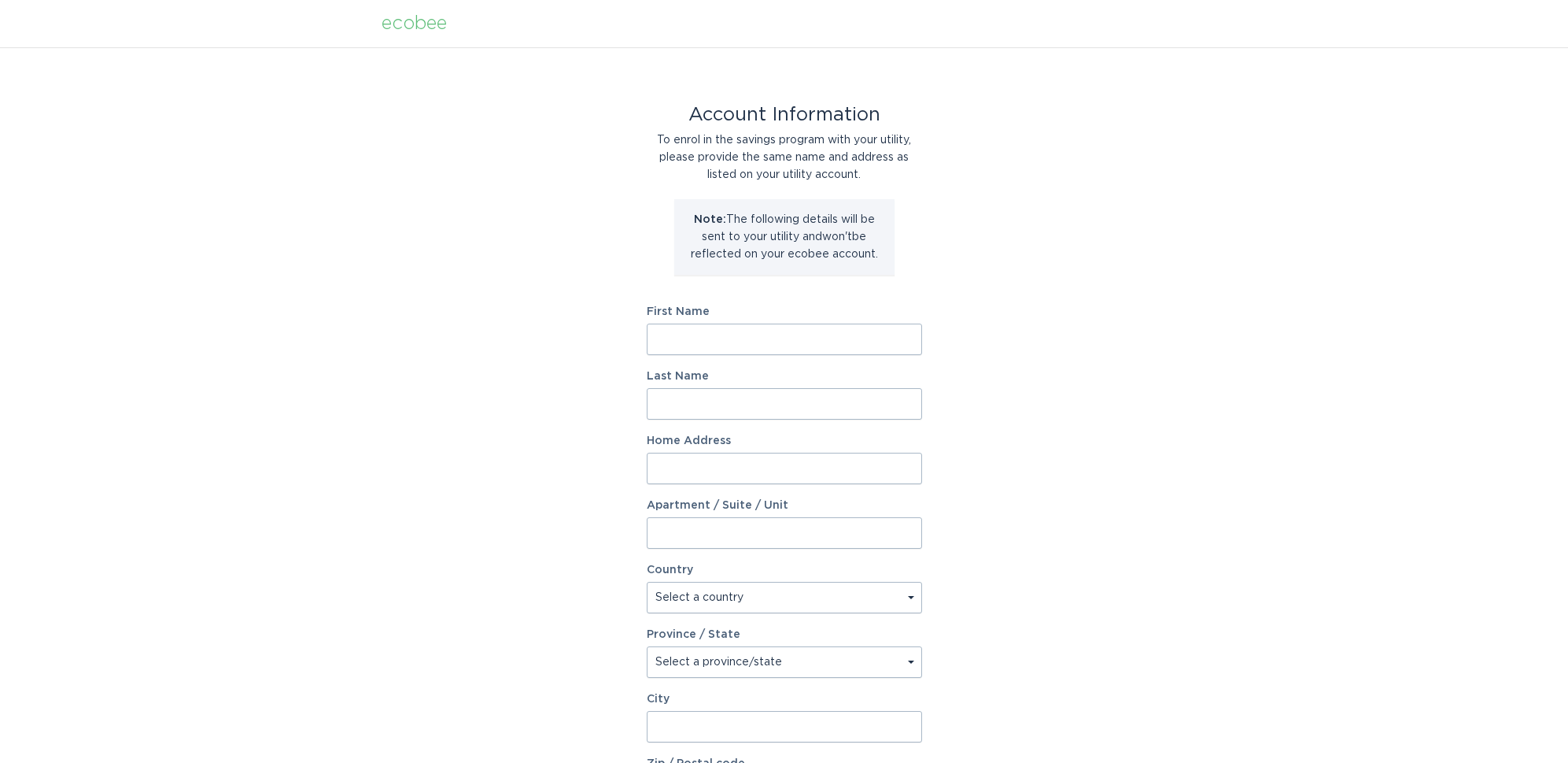
click at [866, 326] on input "First Name" at bounding box center [784, 339] width 275 height 32
type input "John"
type input "Cruz"
type input "7625 West Apollo Road"
select select "US"
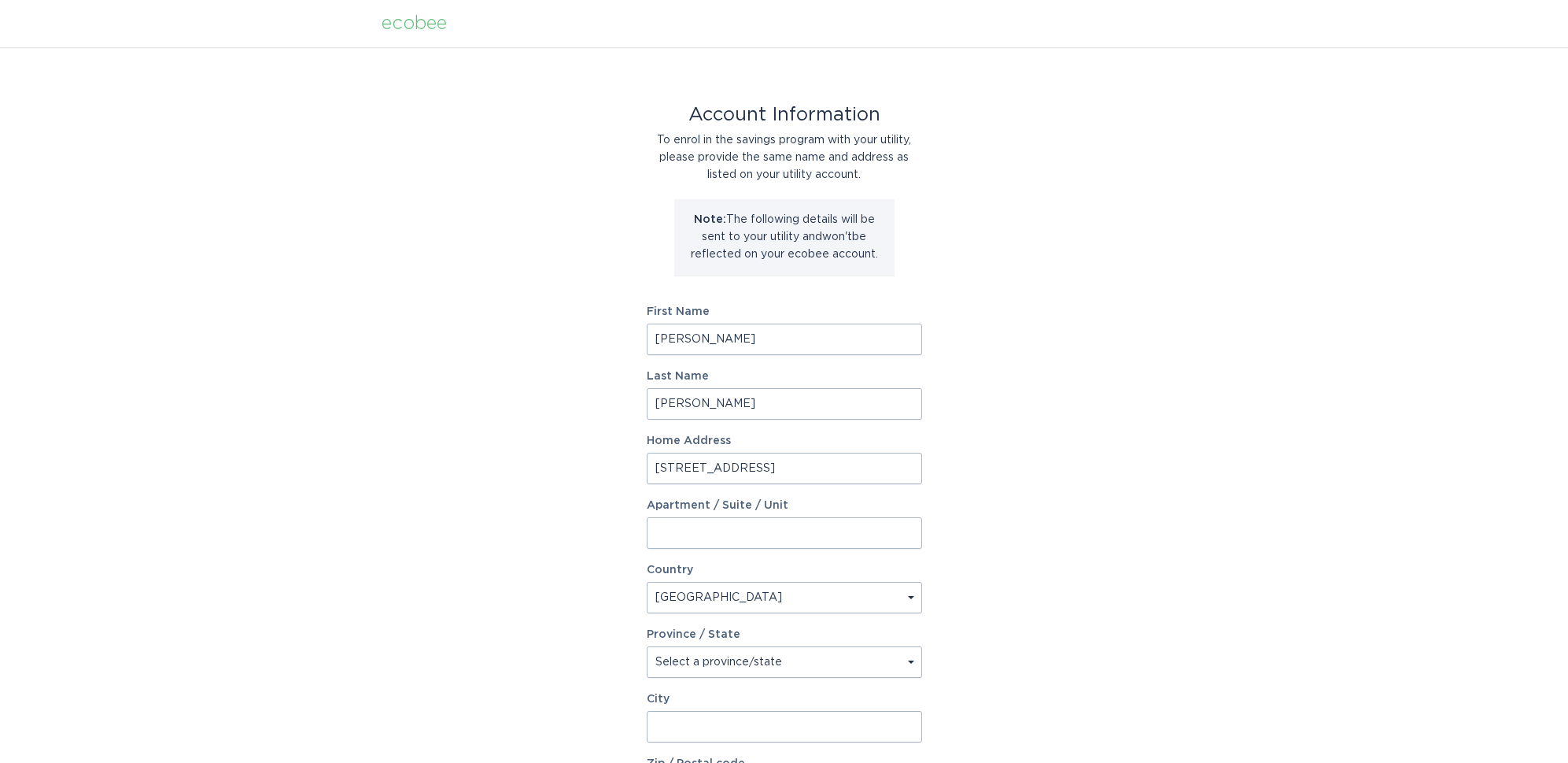
type input "Laveen"
type input "85339"
select select "AZ"
click at [1027, 406] on div "Account Information To enrol in the savings program with your utility, please p…" at bounding box center [784, 482] width 1568 height 870
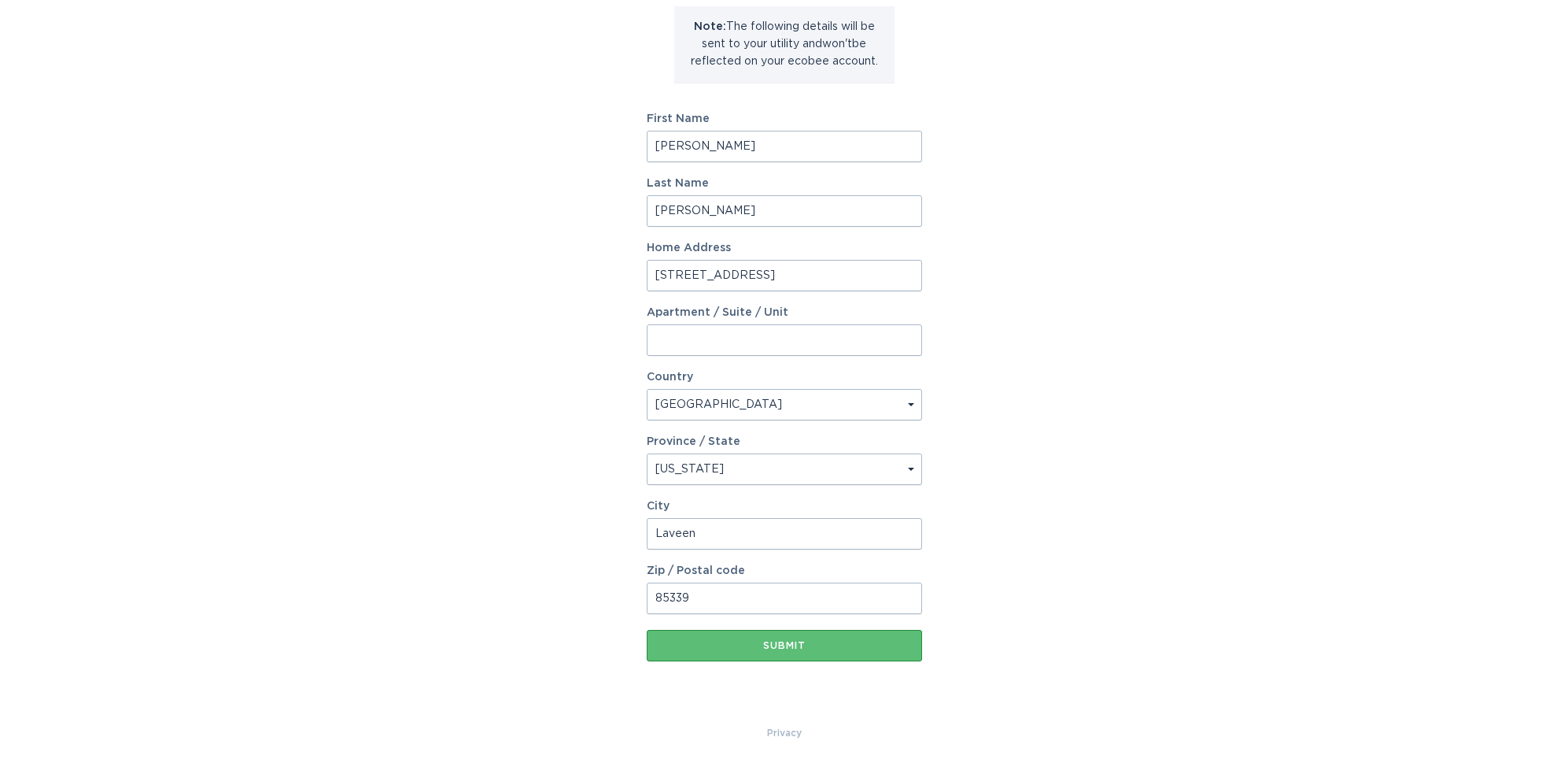
scroll to position [195, 0]
click at [908, 654] on button "Submit" at bounding box center [784, 643] width 275 height 32
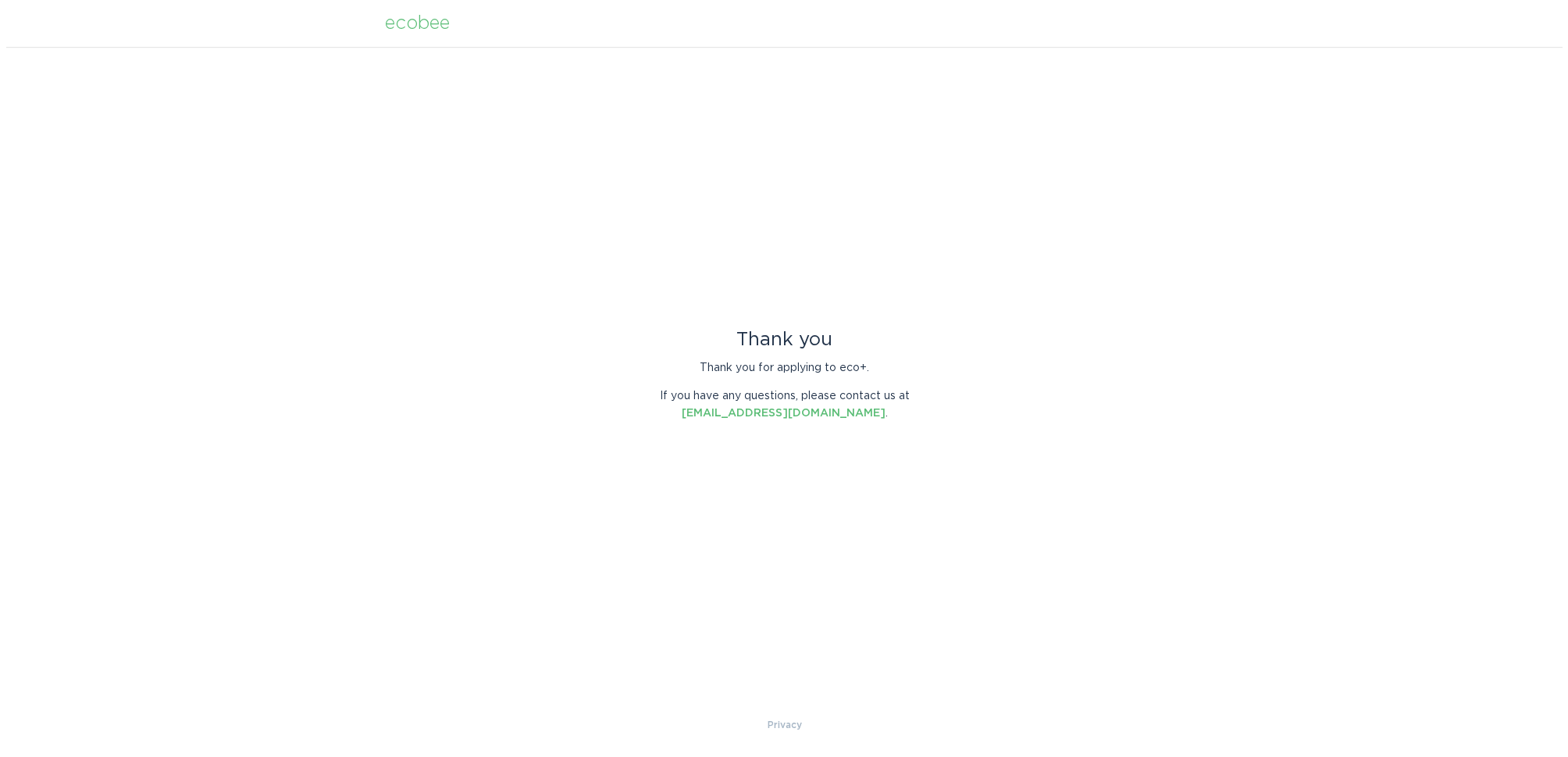
scroll to position [0, 0]
